Goal: Information Seeking & Learning: Understand process/instructions

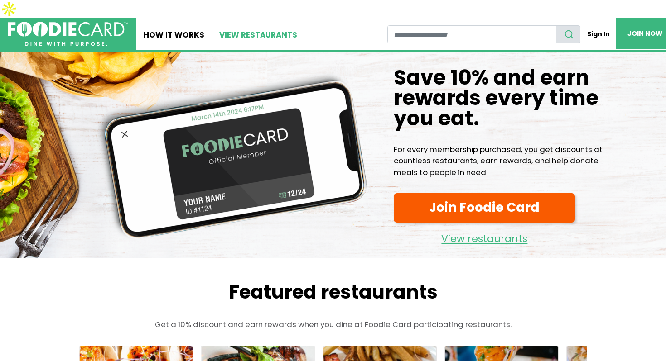
click at [241, 18] on link "View restaurants" at bounding box center [258, 34] width 93 height 32
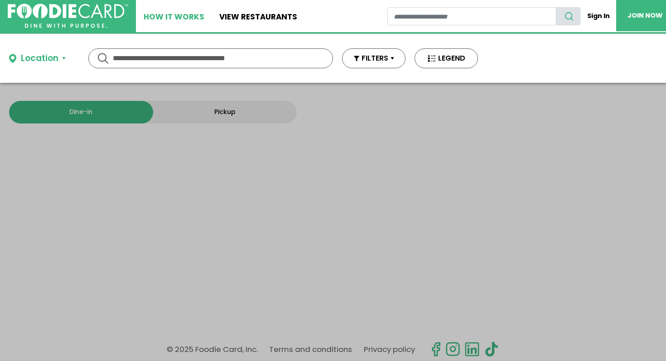
click at [176, 17] on link "How It Works" at bounding box center [174, 16] width 76 height 32
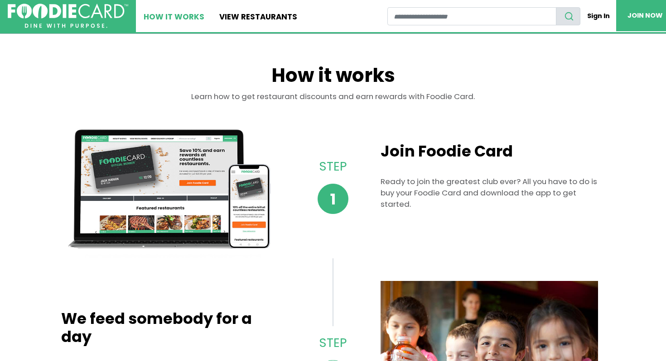
click at [176, 17] on link "How It Works" at bounding box center [174, 16] width 76 height 32
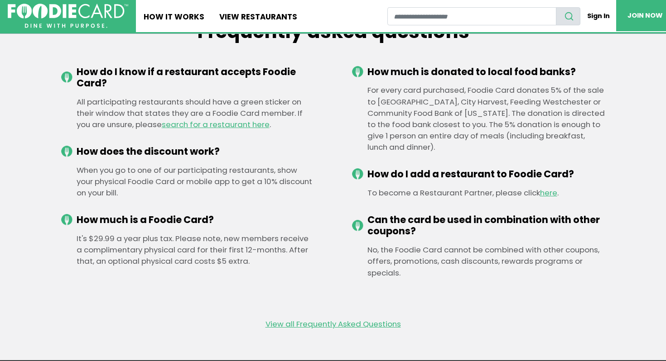
scroll to position [1099, 0]
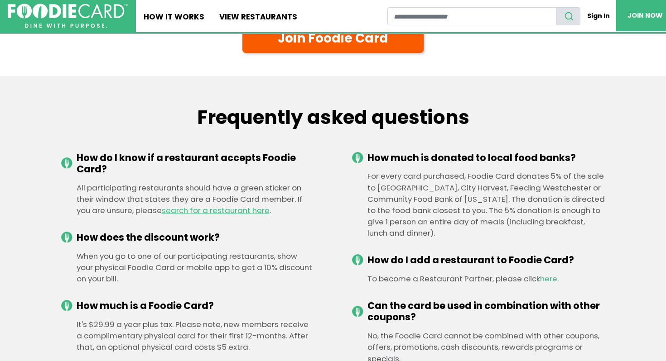
click at [378, 171] on div "For every card purchased, Foodie Card donates 5% of the sale to [GEOGRAPHIC_DAT…" at bounding box center [478, 205] width 253 height 68
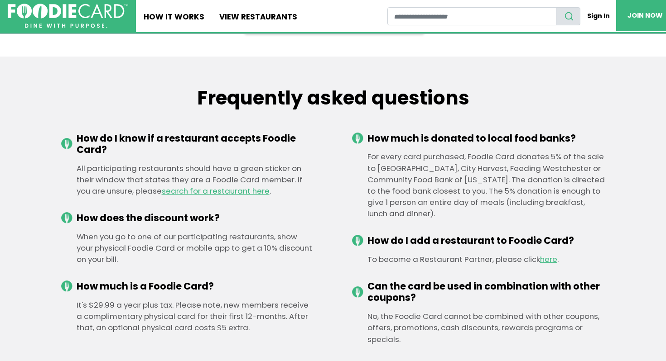
scroll to position [1152, 0]
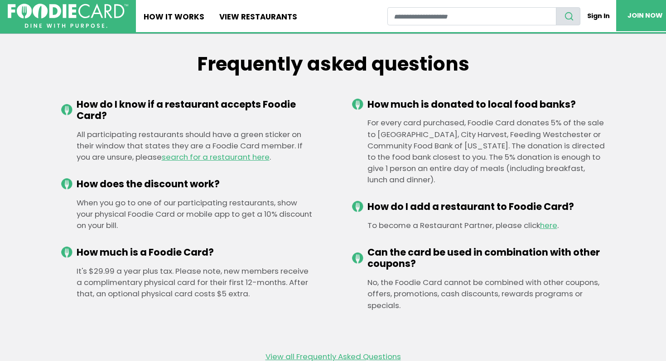
drag, startPoint x: 122, startPoint y: 208, endPoint x: 79, endPoint y: 182, distance: 49.8
click at [79, 197] on div "When you go to one of our participating restaurants, show your physical Foodie …" at bounding box center [187, 214] width 253 height 34
click at [121, 211] on div "When you go to one of our participating restaurants, show your physical Foodie …" at bounding box center [187, 214] width 253 height 34
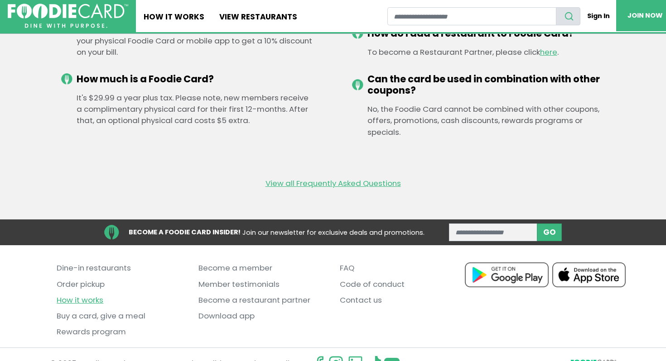
click at [98, 293] on link "How it works" at bounding box center [121, 301] width 128 height 16
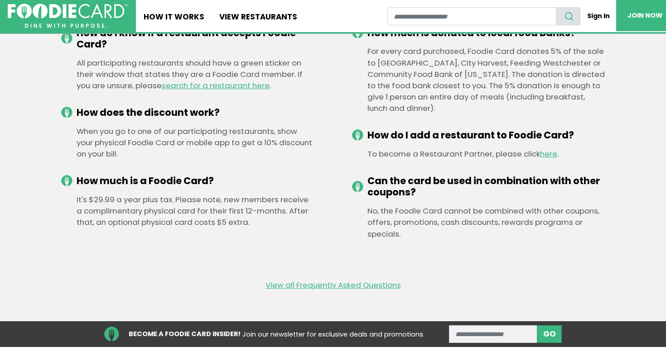
scroll to position [1304, 0]
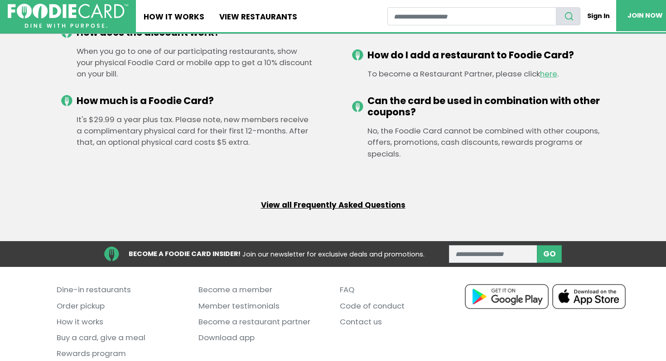
click at [323, 200] on link "View all Frequently Asked Questions" at bounding box center [333, 205] width 144 height 11
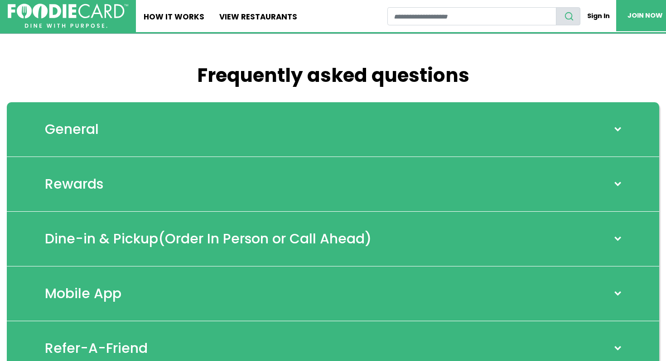
click at [259, 130] on div "General" at bounding box center [333, 129] width 652 height 55
